Goal: Transaction & Acquisition: Purchase product/service

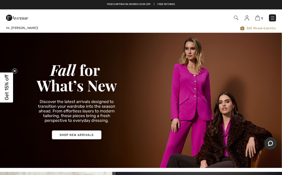
click at [273, 17] on img at bounding box center [272, 17] width 5 height 5
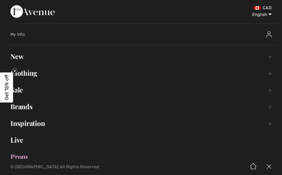
click at [26, 94] on link "Sale Toggle submenu" at bounding box center [140, 89] width 271 height 11
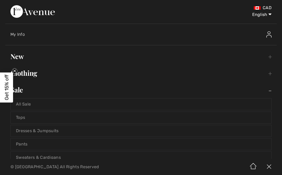
click at [28, 90] on link "Sale Toggle submenu" at bounding box center [140, 89] width 271 height 11
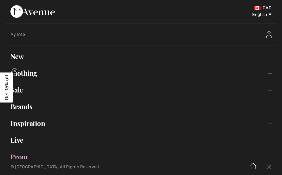
click at [28, 93] on link "Sale Toggle submenu" at bounding box center [140, 89] width 271 height 11
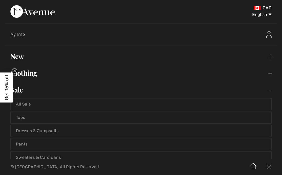
click at [35, 117] on link "Tops" at bounding box center [141, 117] width 260 height 11
click at [36, 89] on link "Sale Toggle submenu" at bounding box center [140, 89] width 271 height 11
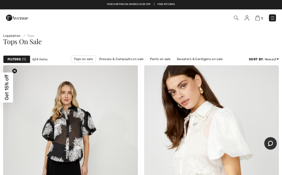
click at [266, 77] on link "Price: Low to High" at bounding box center [258, 73] width 34 height 8
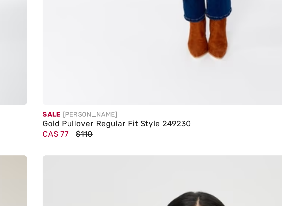
scroll to position [3376, 0]
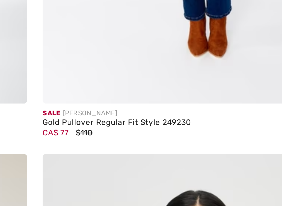
click at [144, 171] on div "Gold Pullover Regular Fit Style 249230" at bounding box center [211, 173] width 135 height 4
click at [144, 29] on img at bounding box center [211, 64] width 135 height 202
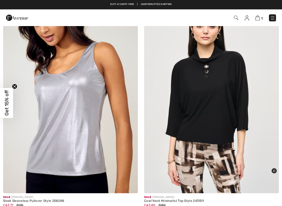
scroll to position [3570, 0]
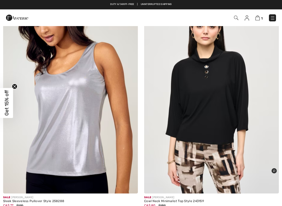
click at [78, 121] on img at bounding box center [70, 93] width 135 height 202
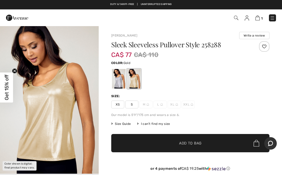
click at [121, 80] on div at bounding box center [119, 79] width 14 height 20
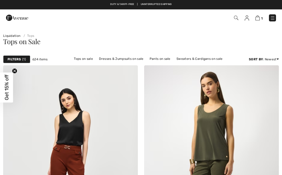
checkbox input "true"
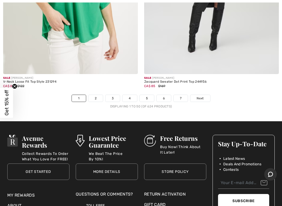
scroll to position [5841, 0]
click at [201, 96] on link "Next" at bounding box center [200, 98] width 20 height 7
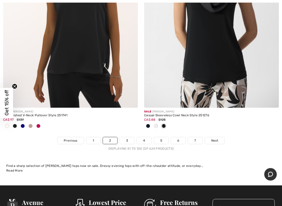
scroll to position [5791, 0]
click at [218, 138] on span "Next" at bounding box center [214, 140] width 7 height 5
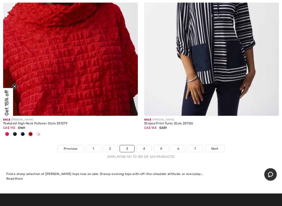
scroll to position [5814, 0]
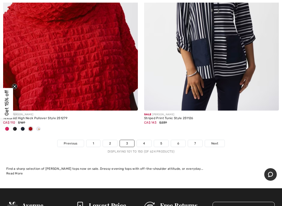
click at [216, 141] on span "Next" at bounding box center [214, 143] width 7 height 5
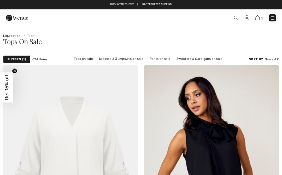
checkbox input "true"
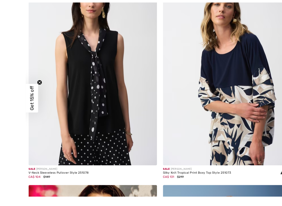
scroll to position [4316, 0]
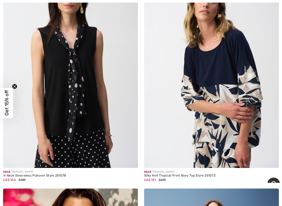
click at [92, 122] on img at bounding box center [70, 67] width 135 height 202
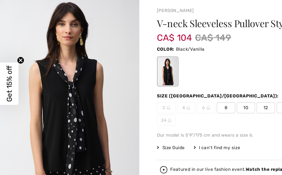
click at [189, 100] on span "12" at bounding box center [188, 104] width 13 height 8
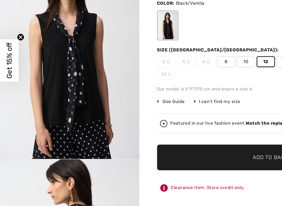
scroll to position [1, 0]
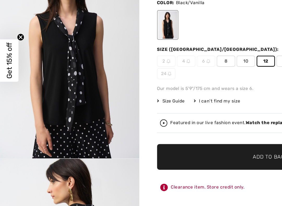
click at [169, 169] on span "✔ Added to Bag" at bounding box center [182, 171] width 32 height 5
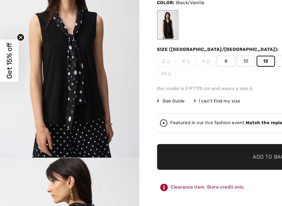
click at [16, 84] on circle "Close teaser" at bounding box center [14, 86] width 5 height 5
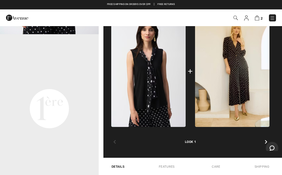
scroll to position [244, 0]
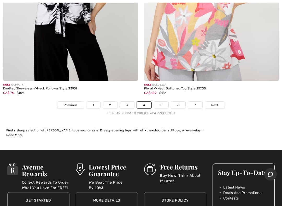
scroll to position [5800, 0]
click at [214, 103] on span "Next" at bounding box center [214, 105] width 7 height 5
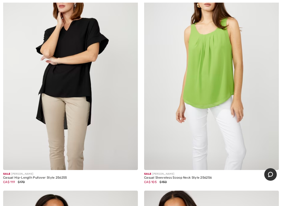
scroll to position [329, 0]
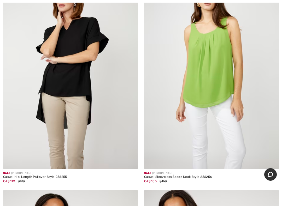
click at [74, 78] on img at bounding box center [70, 68] width 135 height 202
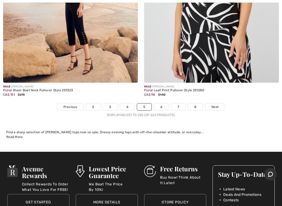
scroll to position [5764, 0]
click at [217, 105] on link "Next" at bounding box center [215, 107] width 20 height 7
click at [216, 105] on span "Next" at bounding box center [214, 107] width 7 height 5
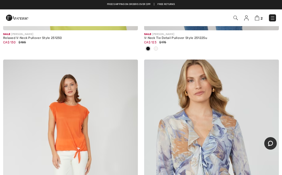
scroll to position [224, 0]
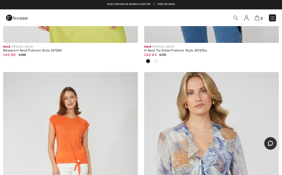
click at [258, 17] on img at bounding box center [257, 17] width 4 height 5
click at [258, 16] on img at bounding box center [257, 17] width 4 height 5
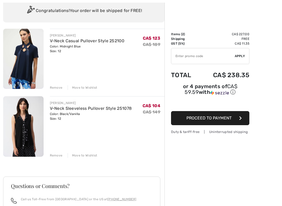
scroll to position [41, 0]
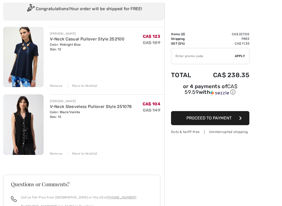
click at [61, 156] on div "[PERSON_NAME] V-Neck Casual Pullover Style 252100 Color: Midnight Blue Size: 12…" at bounding box center [83, 160] width 161 height 267
click at [58, 153] on div "Remove" at bounding box center [56, 153] width 13 height 5
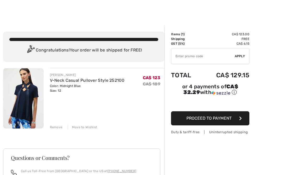
scroll to position [0, 0]
click at [219, 122] on button "Proceed to Payment" at bounding box center [210, 118] width 78 height 14
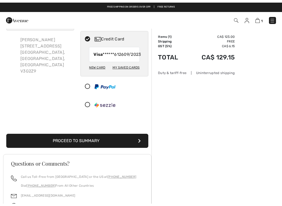
scroll to position [28, 0]
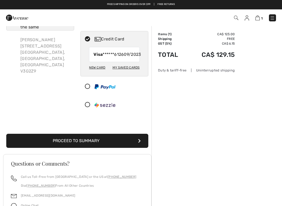
click at [92, 147] on button "Proceed to Summary" at bounding box center [77, 141] width 142 height 14
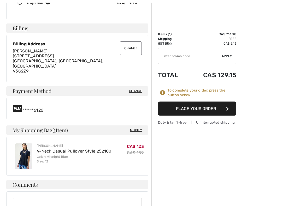
scroll to position [138, 0]
click at [206, 111] on button "Place Your Order" at bounding box center [197, 109] width 78 height 14
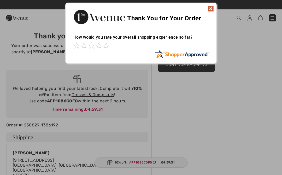
click at [225, 112] on div at bounding box center [141, 87] width 282 height 175
click at [213, 11] on img at bounding box center [210, 8] width 6 height 6
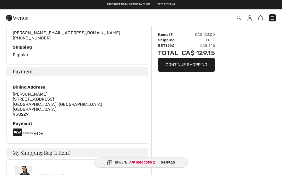
scroll to position [151, 0]
